Goal: Task Accomplishment & Management: Use online tool/utility

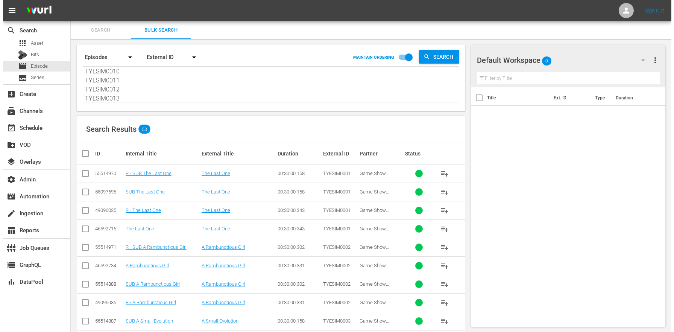
scroll to position [40, 0]
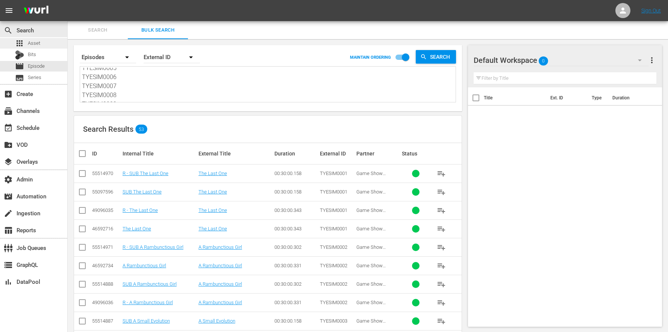
click at [40, 41] on div "apps Asset" at bounding box center [33, 43] width 67 height 11
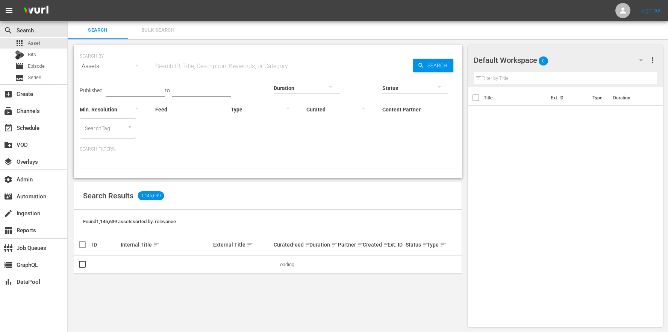
drag, startPoint x: 613, startPoint y: 175, endPoint x: 622, endPoint y: 28, distance: 147.3
click at [613, 170] on div "Title Ext. ID Type Duration" at bounding box center [565, 205] width 195 height 236
click at [626, 9] on icon at bounding box center [622, 10] width 9 height 9
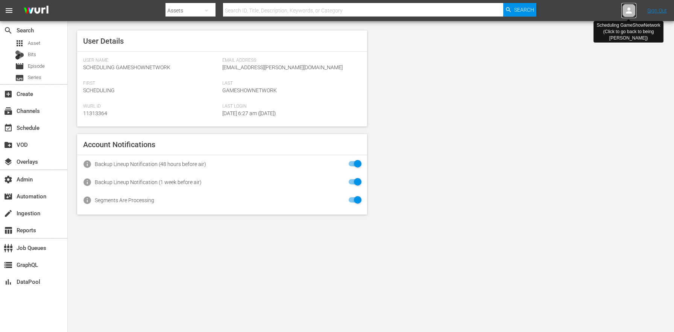
click at [633, 7] on div at bounding box center [628, 10] width 15 height 15
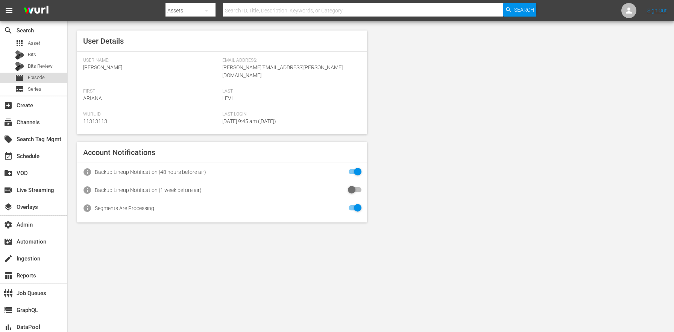
click at [42, 81] on span "Episode" at bounding box center [36, 78] width 17 height 8
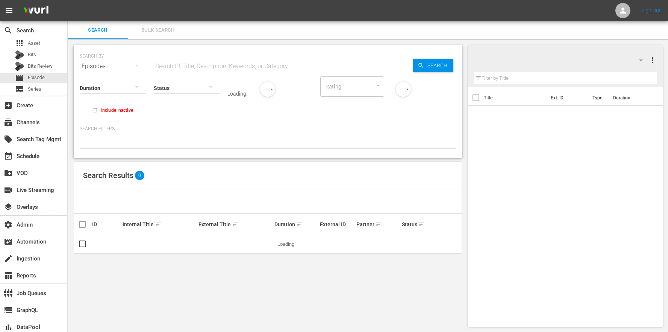
click at [182, 54] on div "SEARCH BY Search By Episodes Search ID, Title, Description, Keywords, or Catego…" at bounding box center [268, 61] width 376 height 27
click at [186, 62] on input "text" at bounding box center [283, 66] width 260 height 18
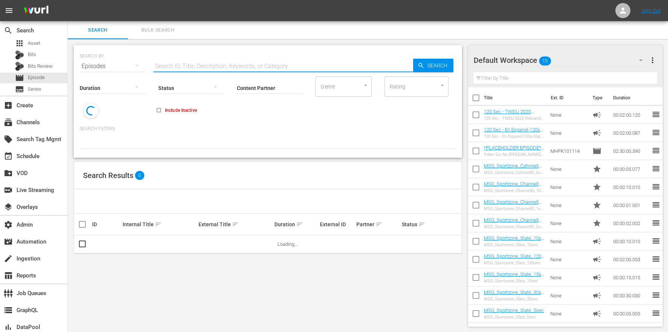
paste input "AMCNVR0000015594"
type input "AMCNVR0000015594"
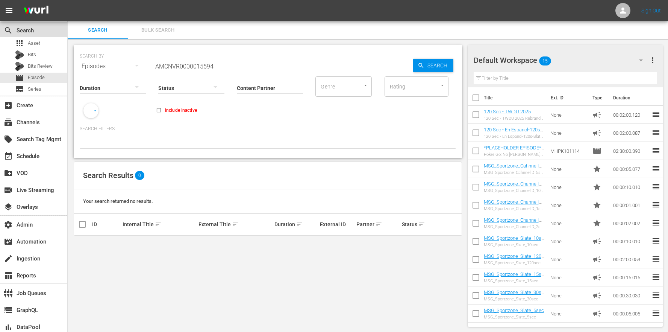
click at [34, 36] on div "search Search" at bounding box center [33, 29] width 67 height 15
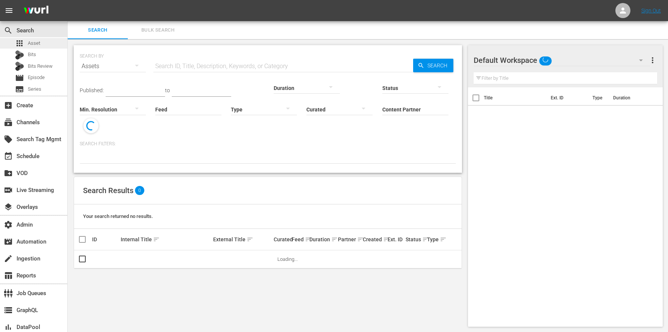
click at [38, 45] on span "Asset" at bounding box center [34, 43] width 12 height 8
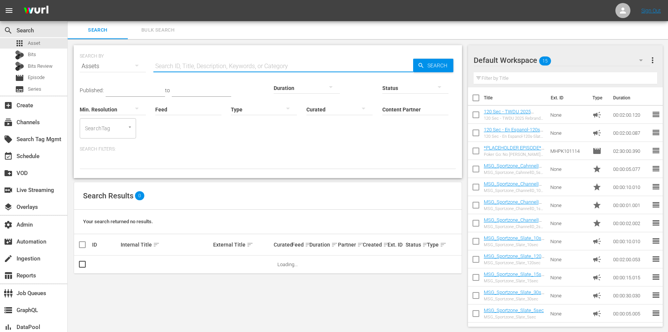
click at [174, 65] on input "text" at bounding box center [283, 66] width 260 height 18
paste input "AMCNVR0000015594"
type input "AMCNVR0000015594"
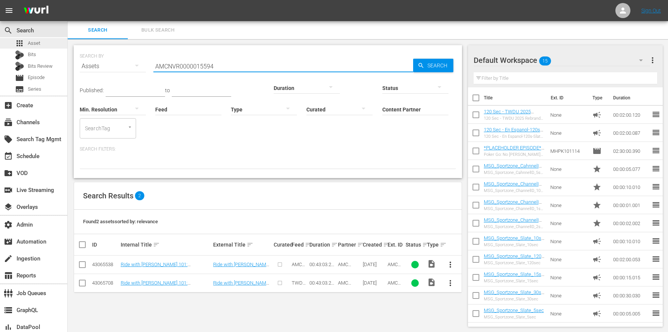
click at [40, 43] on div "apps Asset" at bounding box center [33, 43] width 67 height 11
click at [467, 114] on div "SEARCH BY Search By Assets Search ID, Title, Description, Keywords, or Category…" at bounding box center [268, 185] width 400 height 293
click at [474, 121] on input "checkbox" at bounding box center [476, 116] width 16 height 16
checkbox input "true"
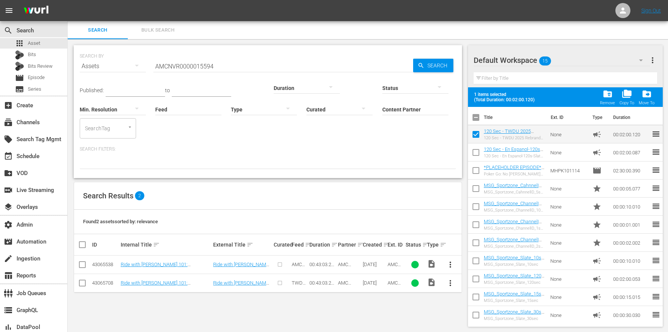
click at [480, 151] on input "checkbox" at bounding box center [476, 154] width 16 height 16
checkbox input "true"
click at [479, 168] on input "checkbox" at bounding box center [476, 172] width 16 height 16
checkbox input "true"
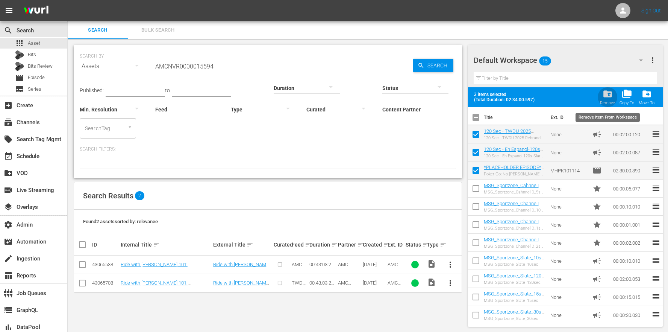
click at [603, 95] on span "folder_delete" at bounding box center [608, 94] width 10 height 10
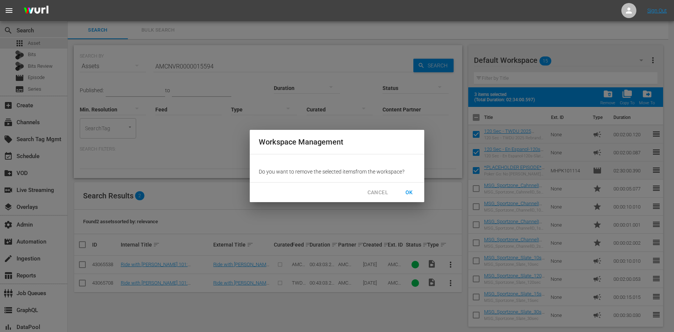
click at [417, 194] on button "OK" at bounding box center [409, 192] width 24 height 14
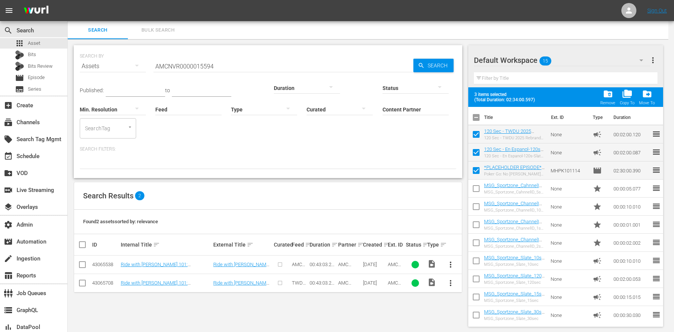
checkbox input "false"
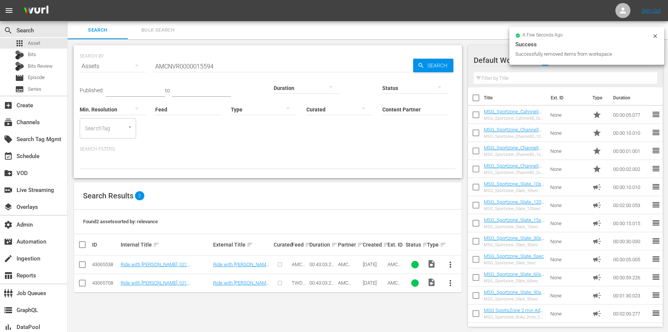
click at [412, 310] on div "SEARCH BY Search By Assets Search ID, Title, Description, Keywords, or Category…" at bounding box center [268, 185] width 400 height 293
